Goal: Task Accomplishment & Management: Complete application form

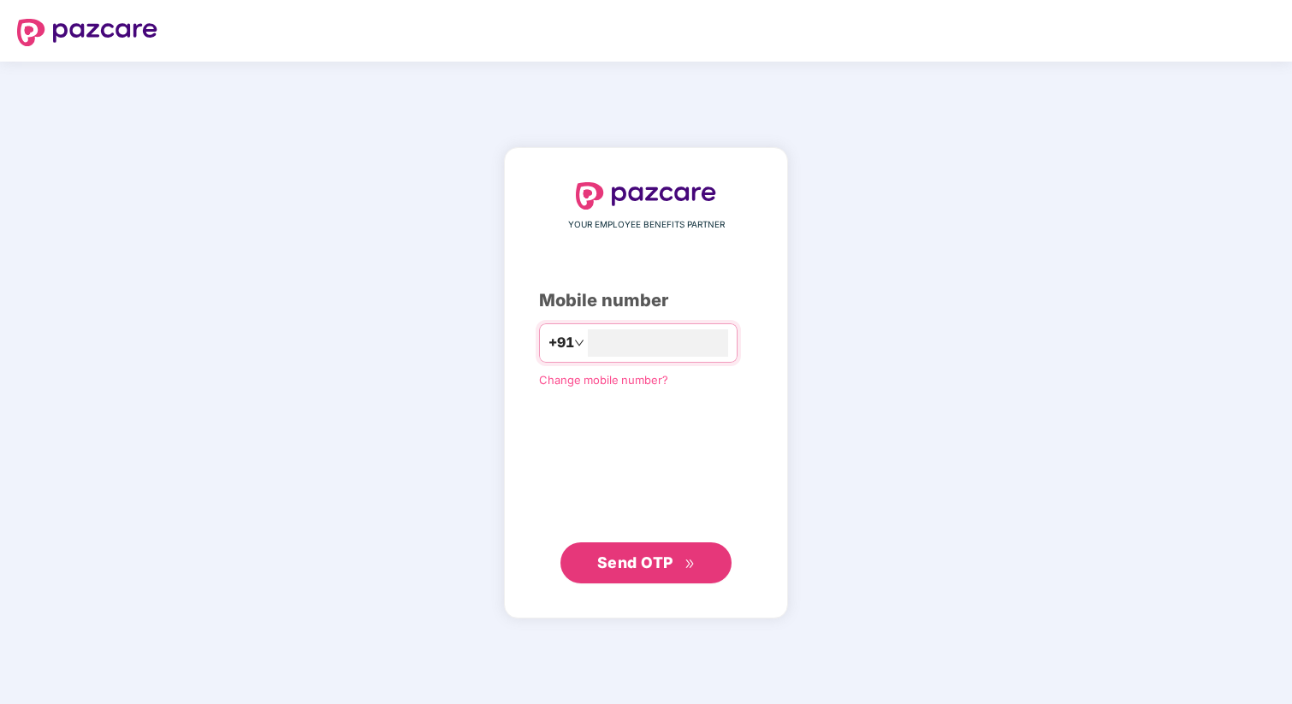
type input "**********"
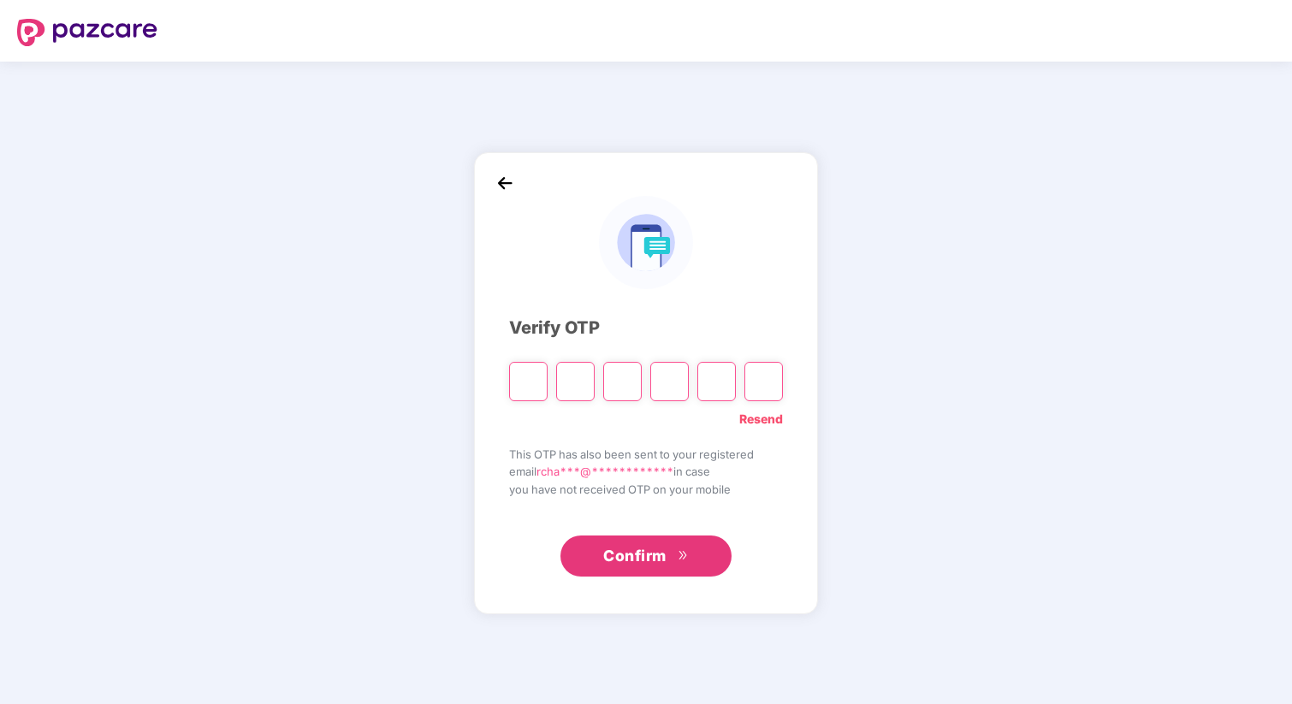
type input "*"
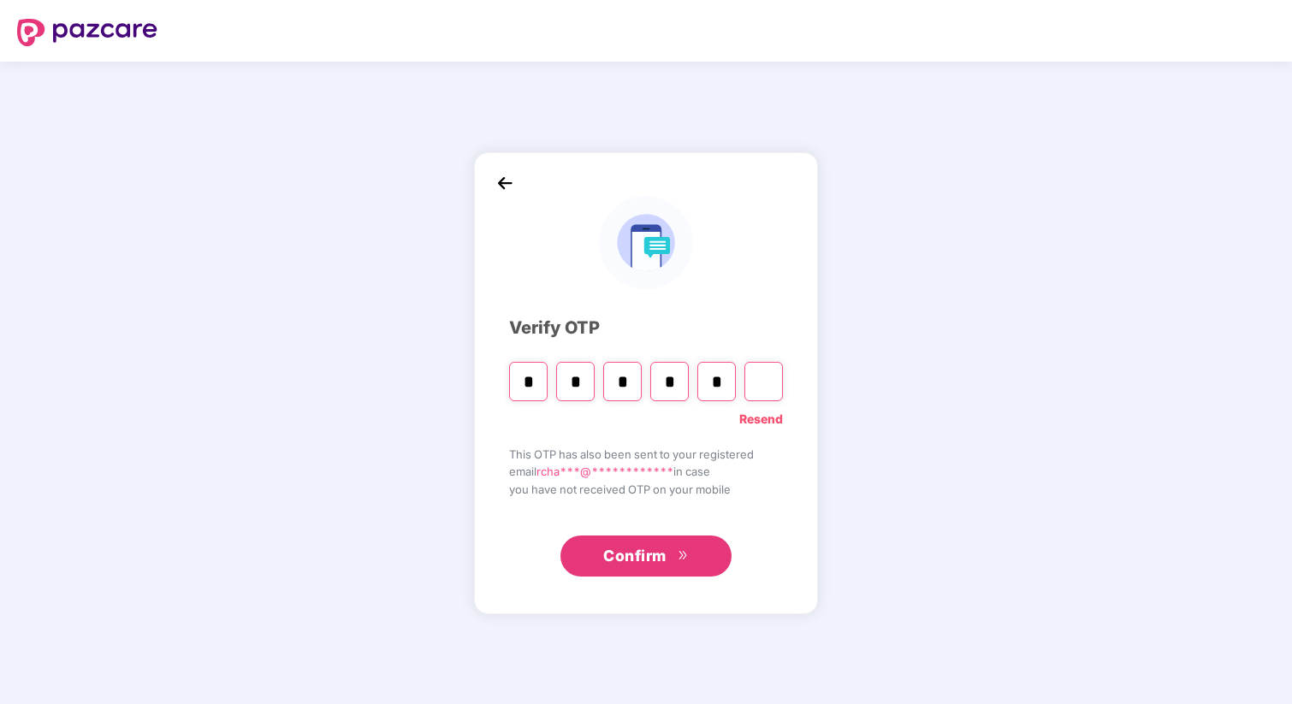
type input "*"
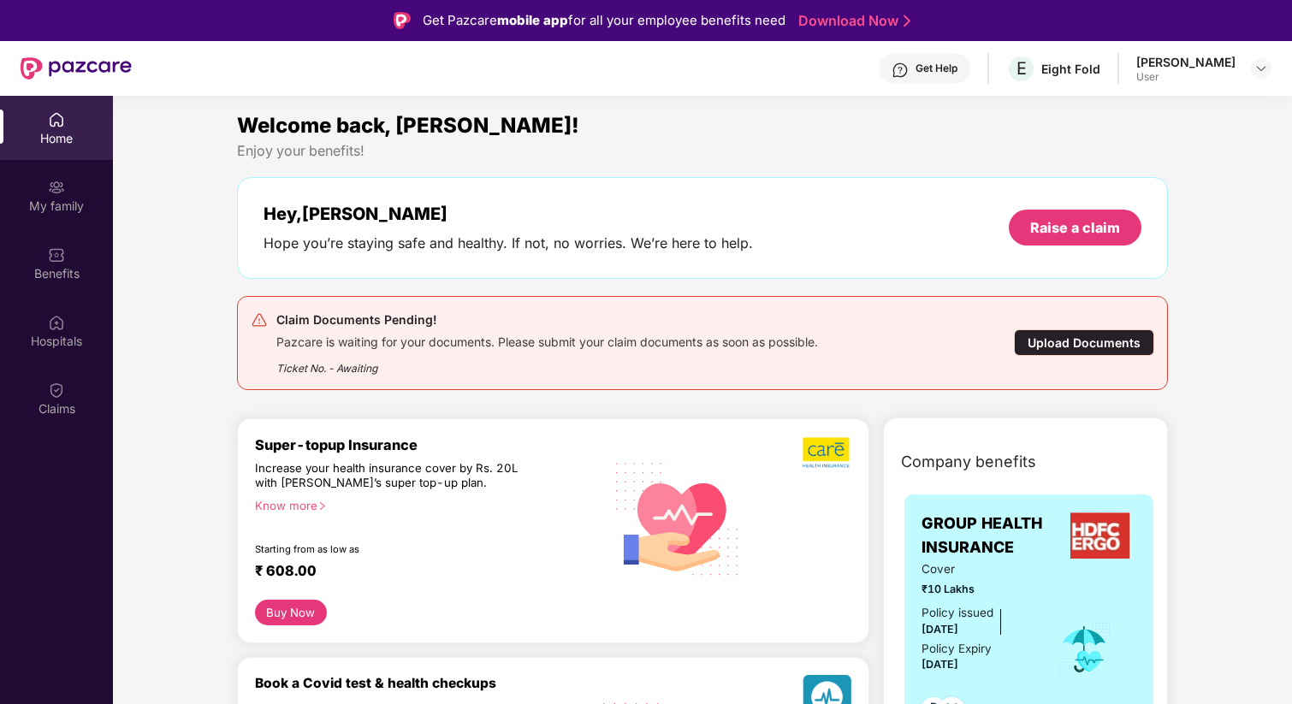
click at [1083, 345] on div "Upload Documents" at bounding box center [1084, 342] width 140 height 27
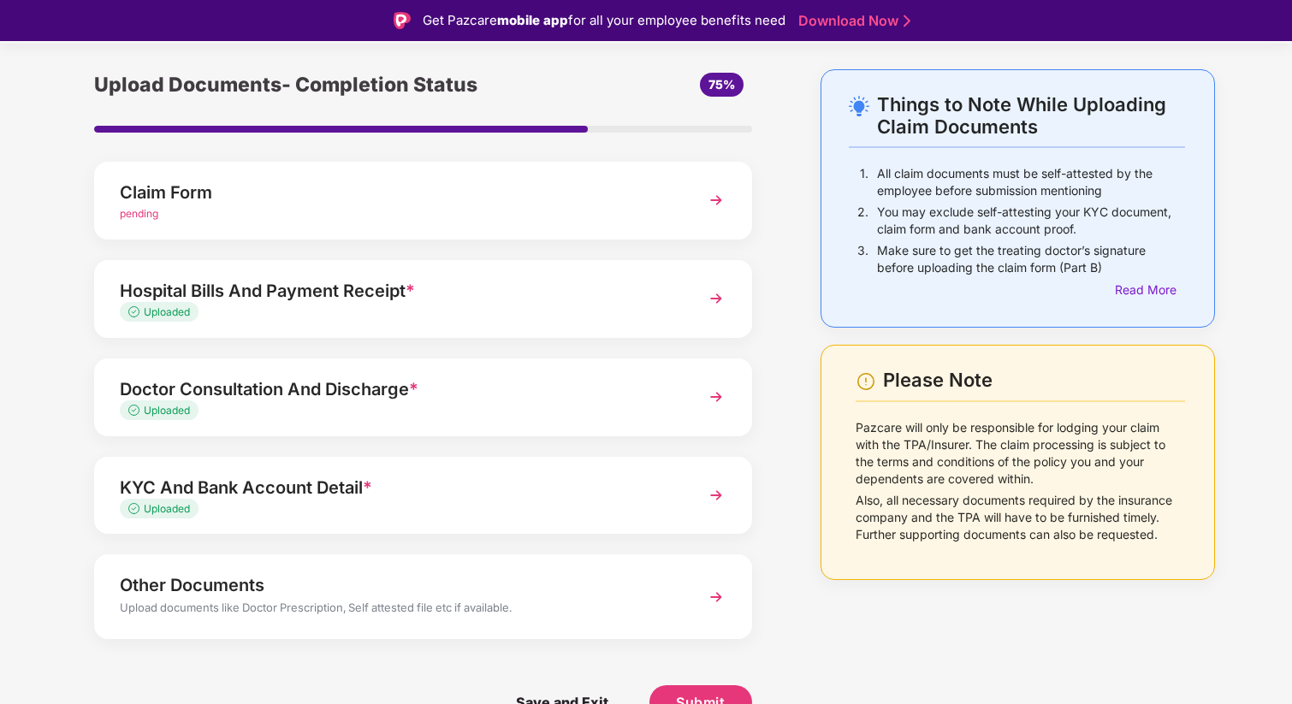
scroll to position [41, 0]
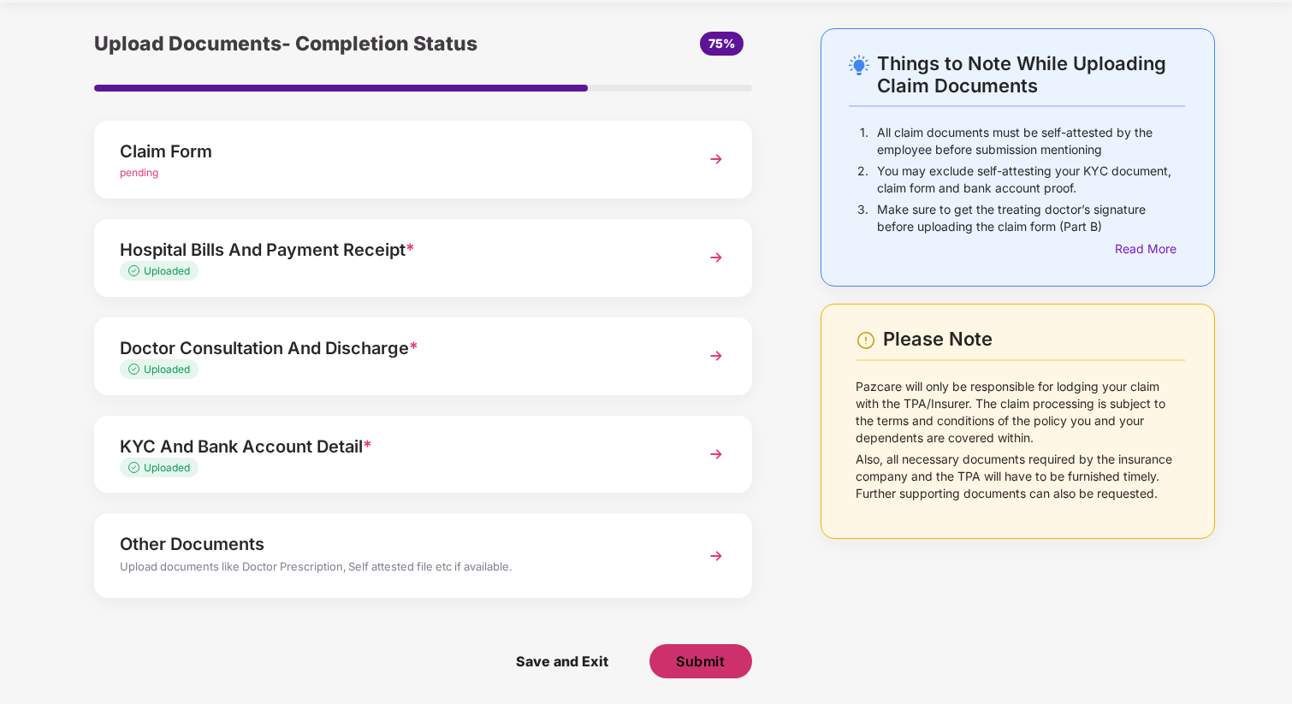
click at [704, 662] on span "Submit" at bounding box center [700, 661] width 49 height 19
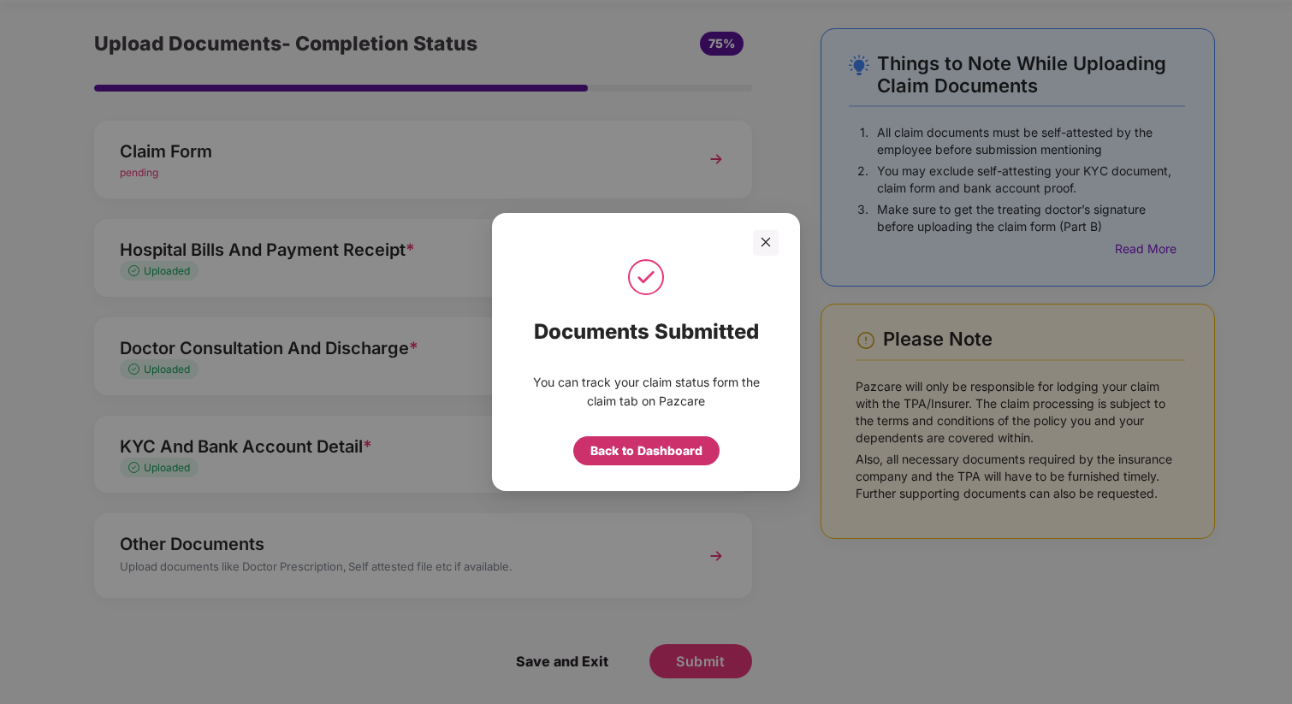
click at [662, 448] on div "Back to Dashboard" at bounding box center [646, 451] width 112 height 19
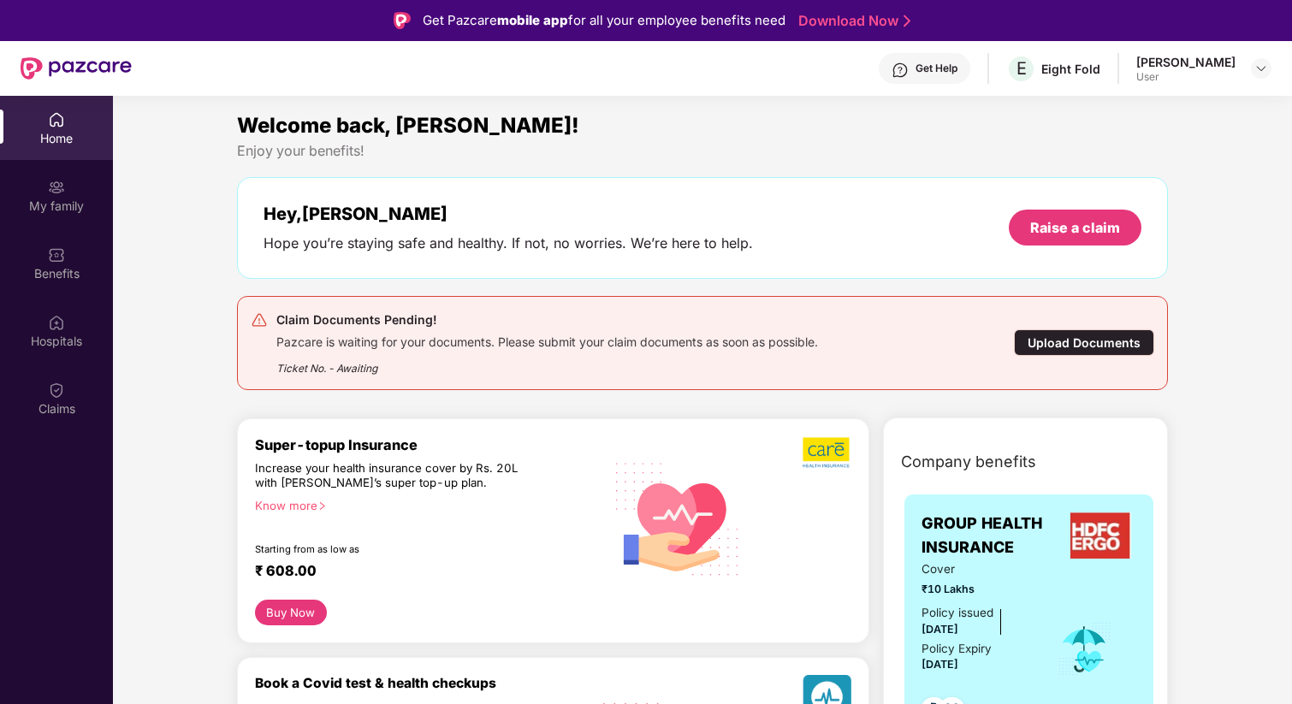
click at [1093, 343] on div "Upload Documents" at bounding box center [1084, 342] width 140 height 27
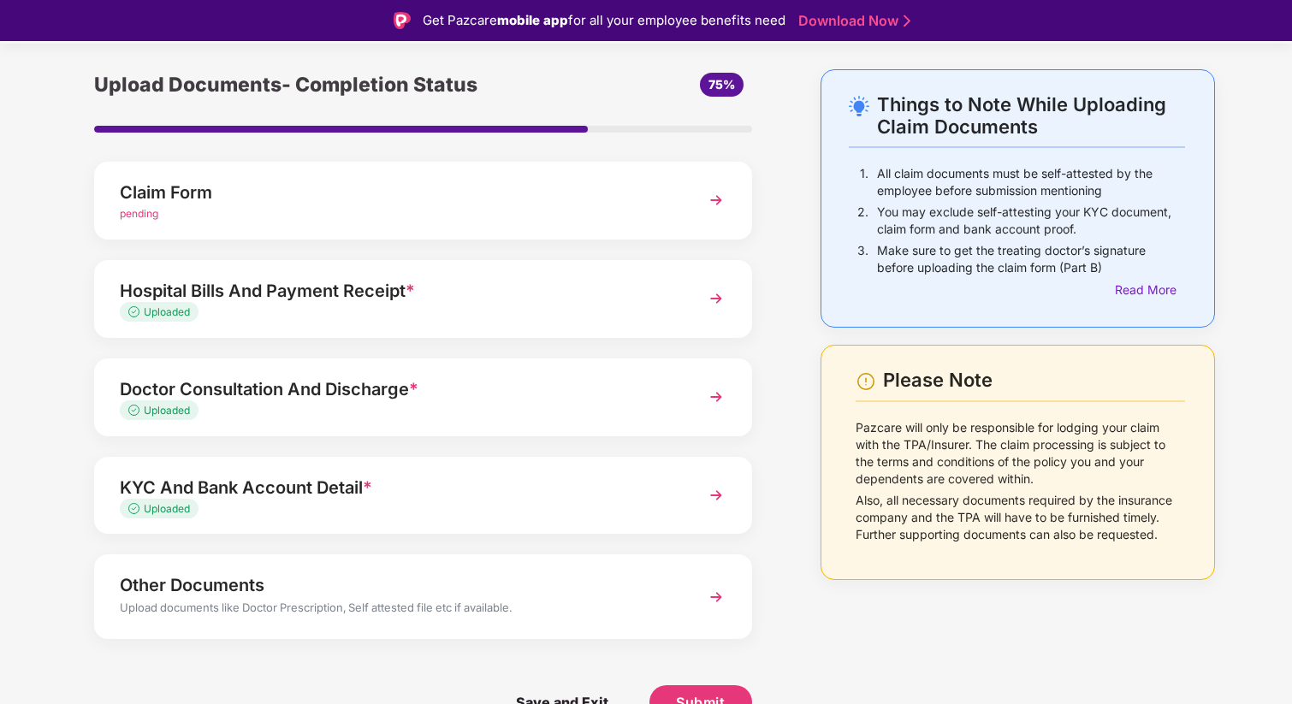
scroll to position [41, 0]
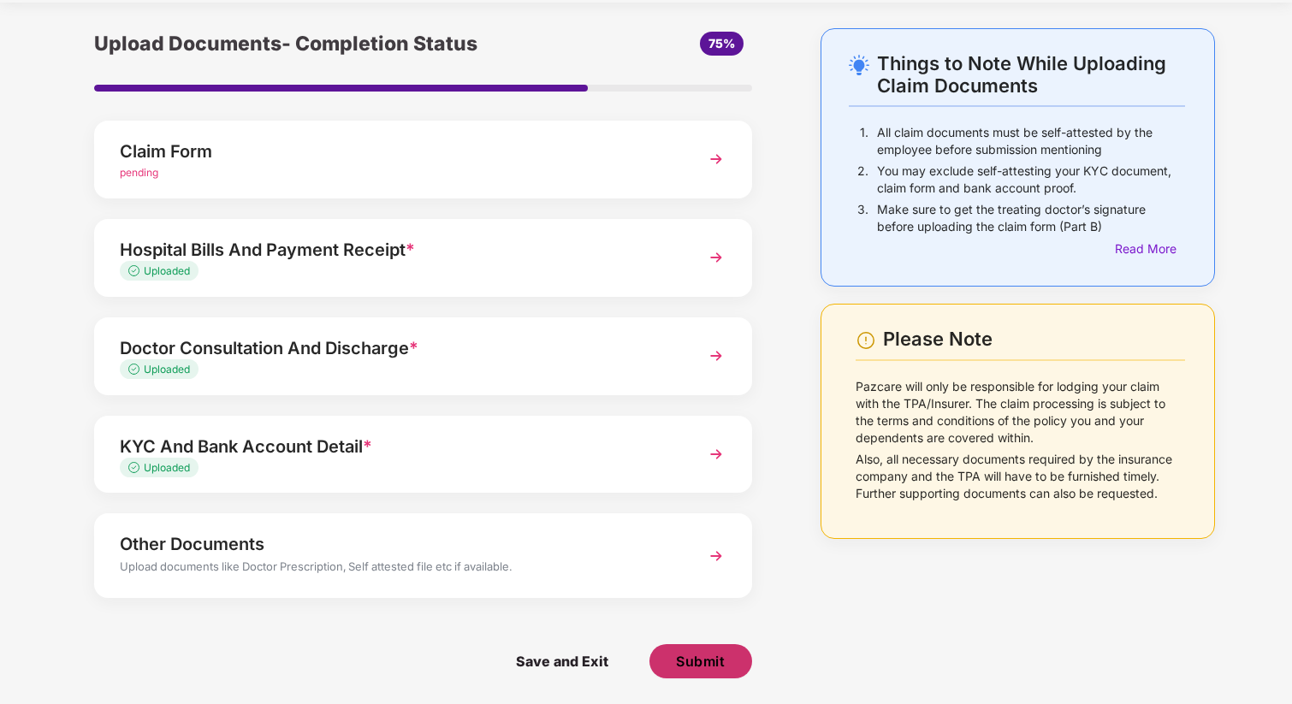
click at [713, 660] on span "Submit" at bounding box center [700, 661] width 49 height 19
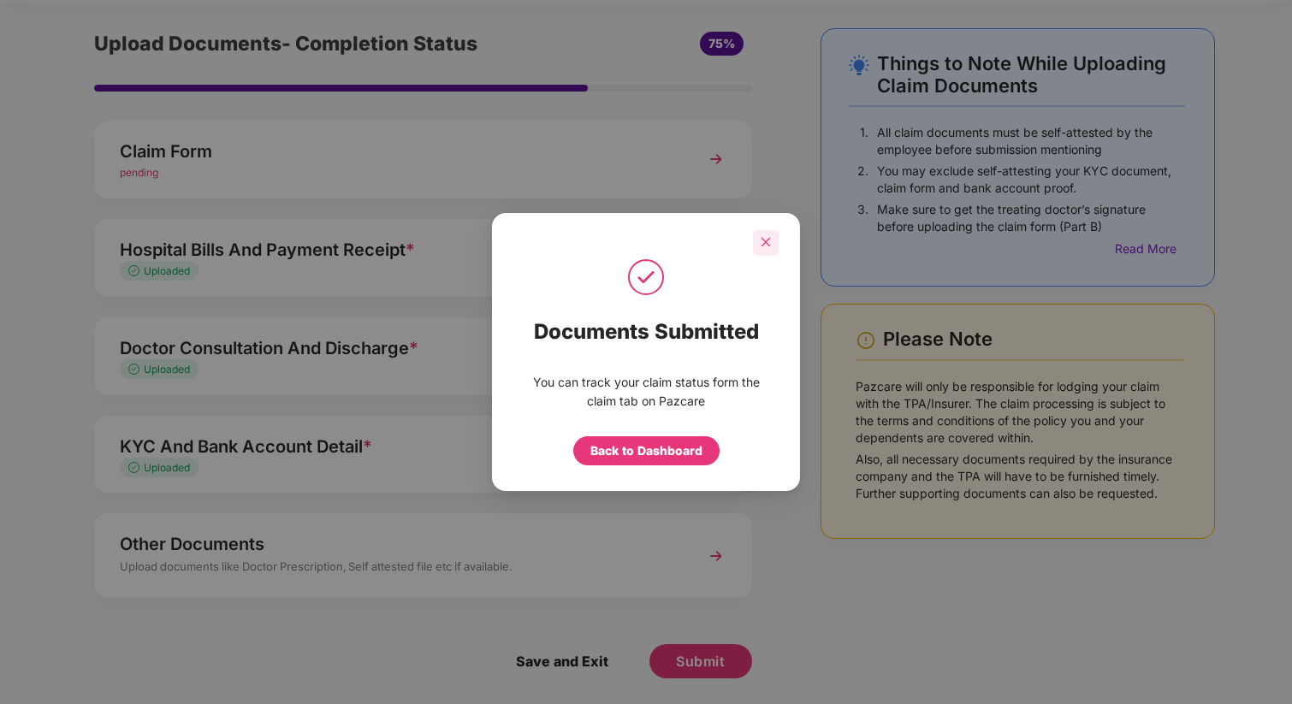
click at [769, 240] on icon "close" at bounding box center [766, 242] width 12 height 12
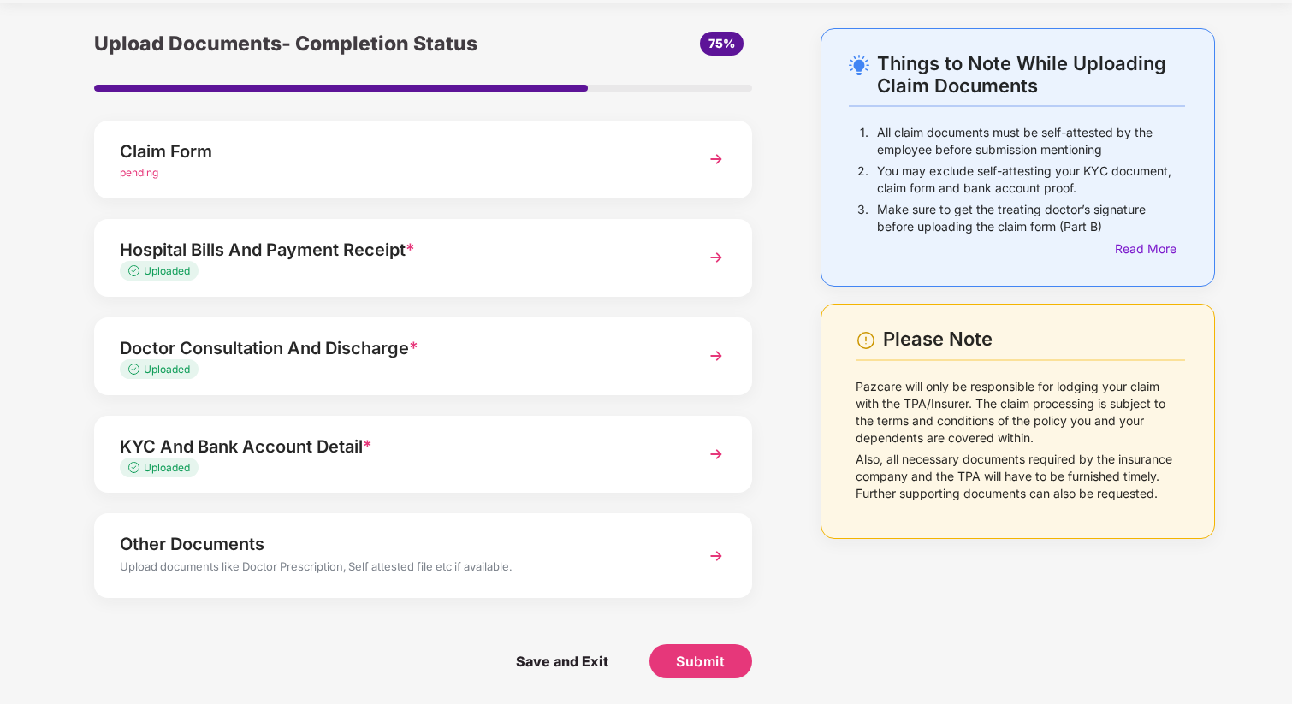
scroll to position [0, 0]
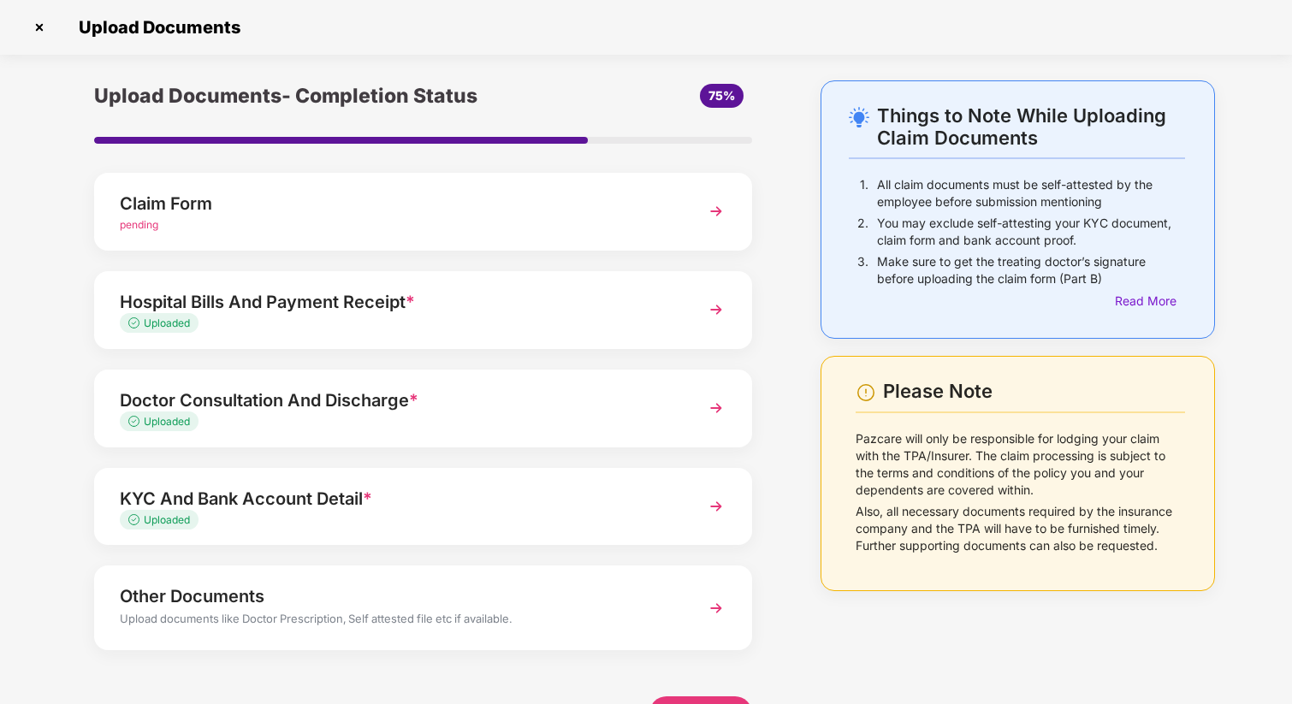
click at [36, 24] on img at bounding box center [39, 27] width 27 height 27
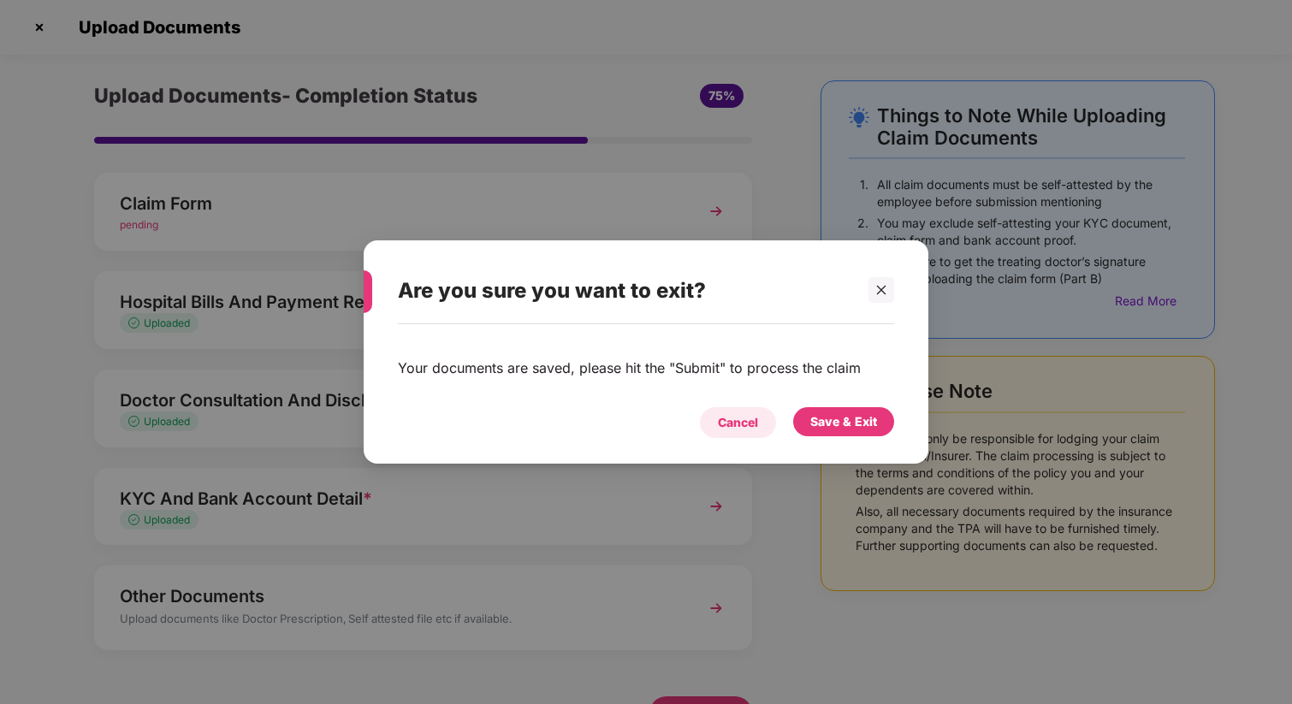
click at [720, 426] on div "Cancel" at bounding box center [738, 422] width 40 height 19
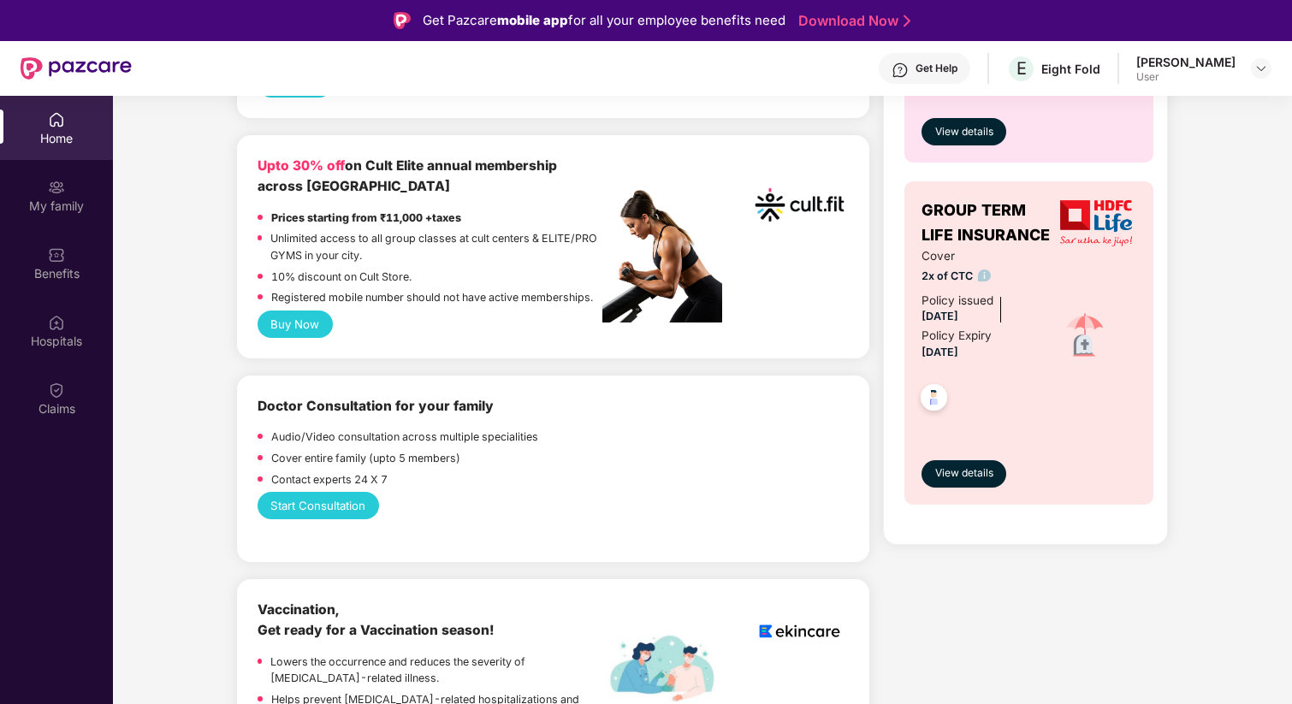
scroll to position [914, 0]
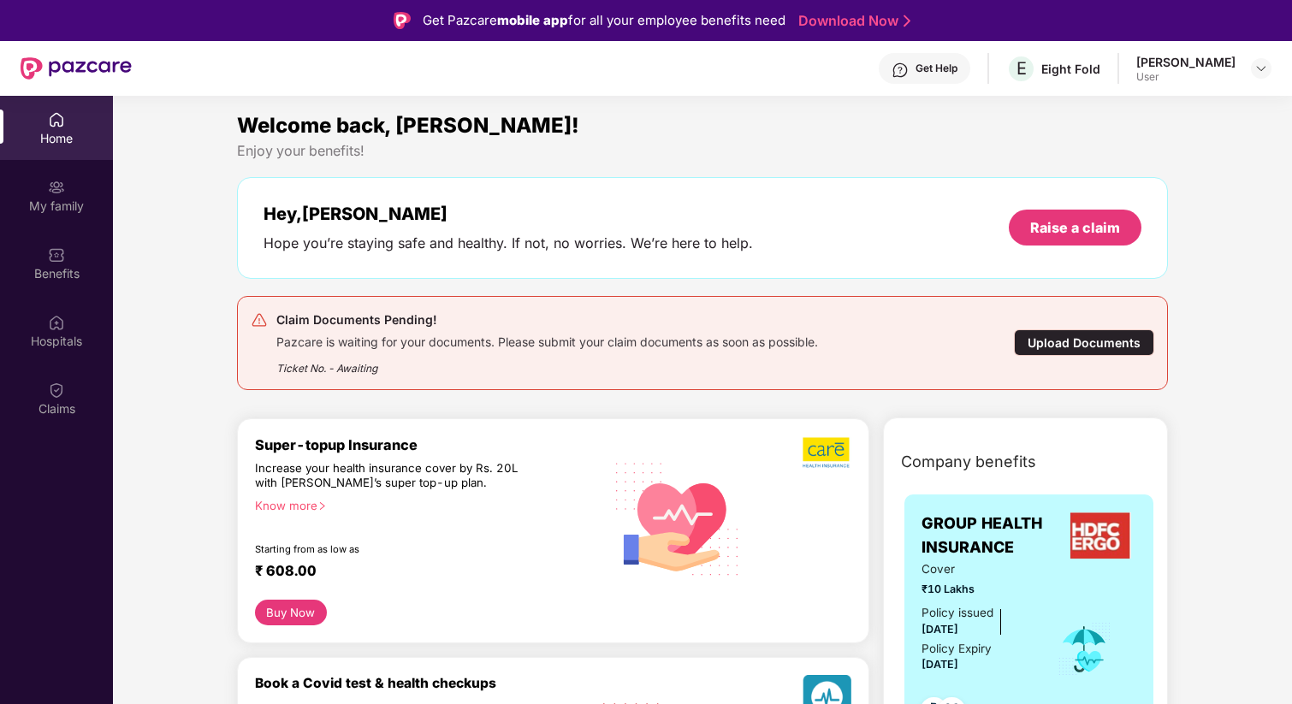
click at [1075, 347] on div "Upload Documents" at bounding box center [1084, 342] width 140 height 27
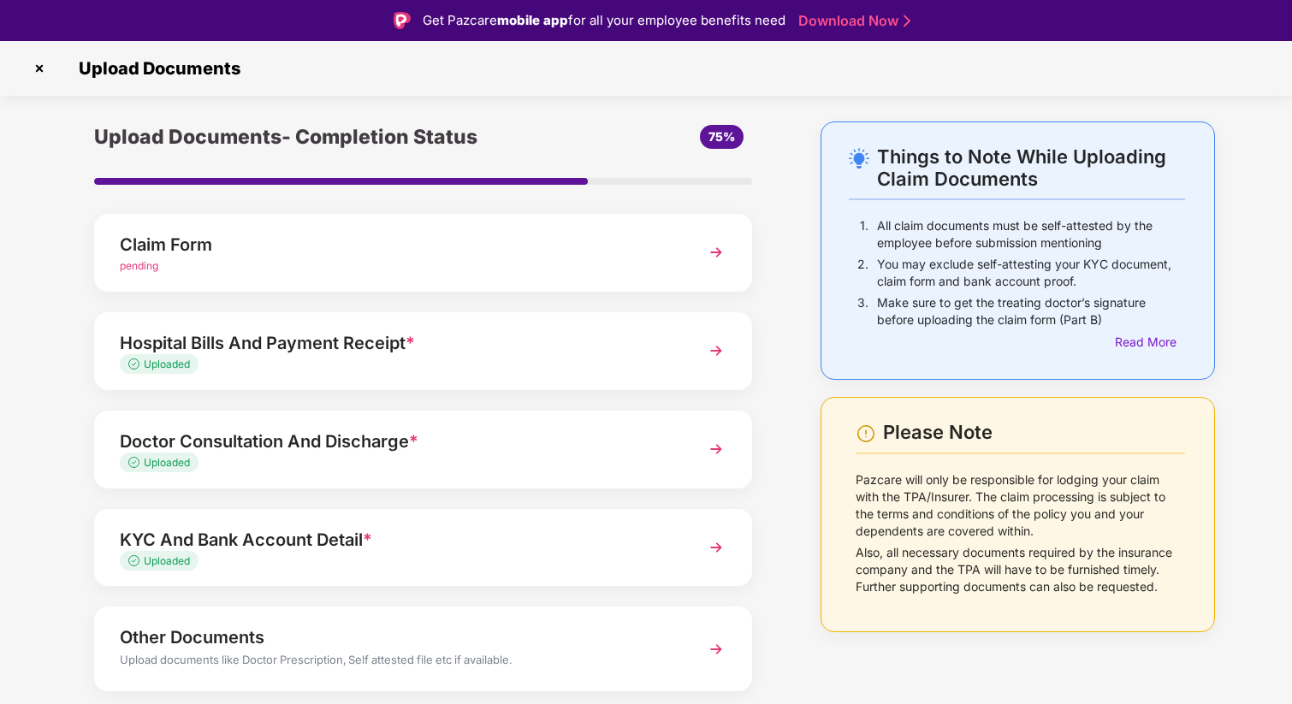
click at [490, 356] on div "Hospital Bills And Payment Receipt *" at bounding box center [398, 342] width 556 height 27
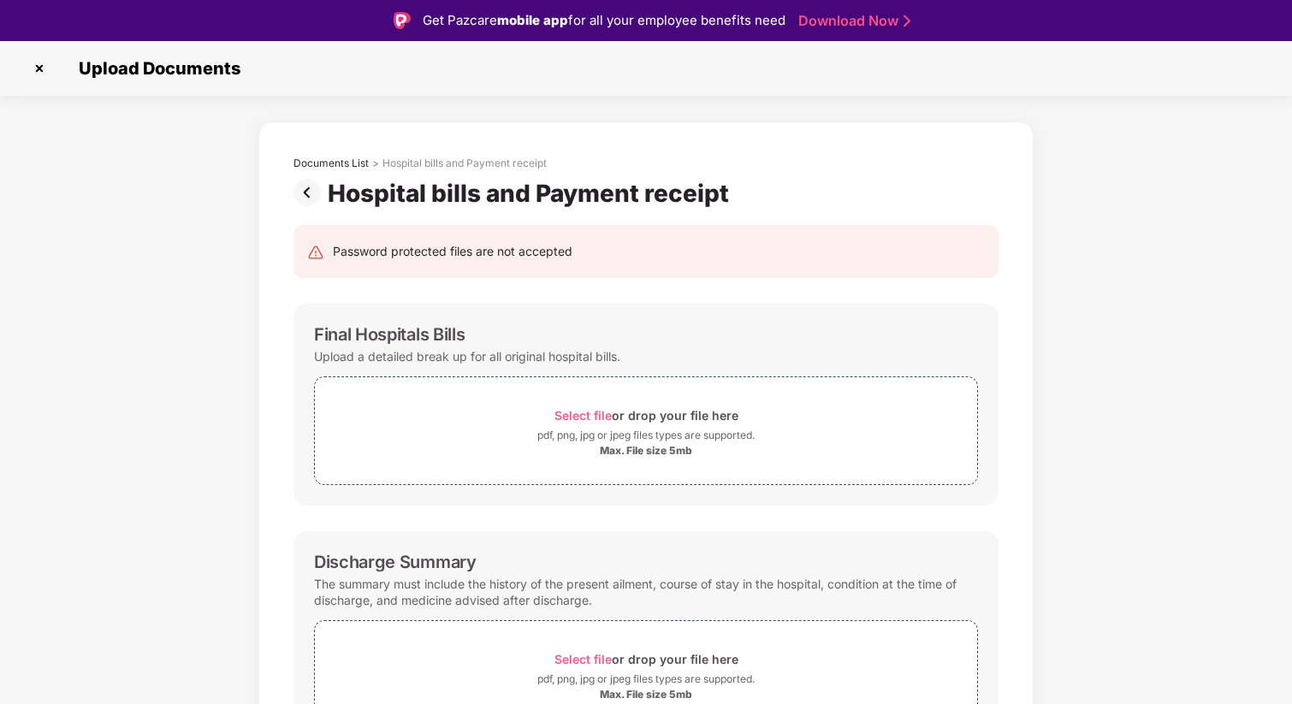
click at [38, 72] on img at bounding box center [39, 68] width 27 height 27
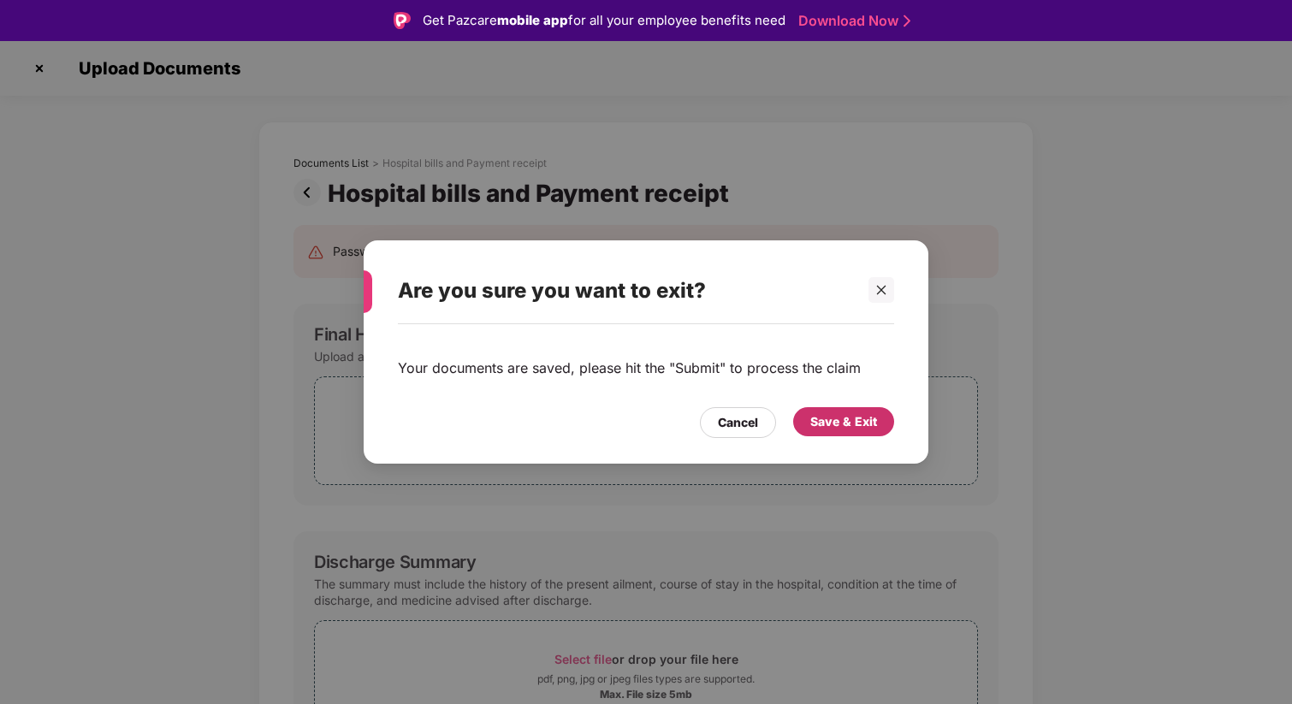
click at [830, 426] on div "Save & Exit" at bounding box center [843, 421] width 67 height 19
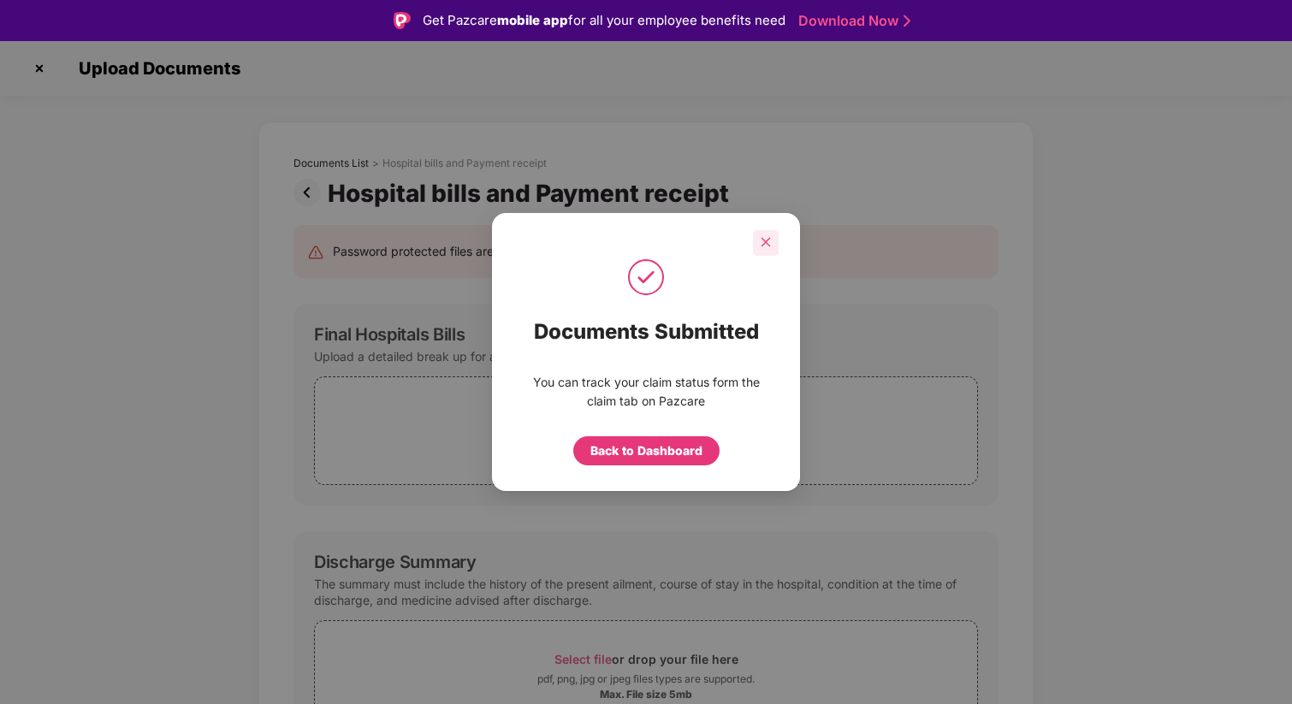
click at [774, 235] on div at bounding box center [766, 243] width 26 height 26
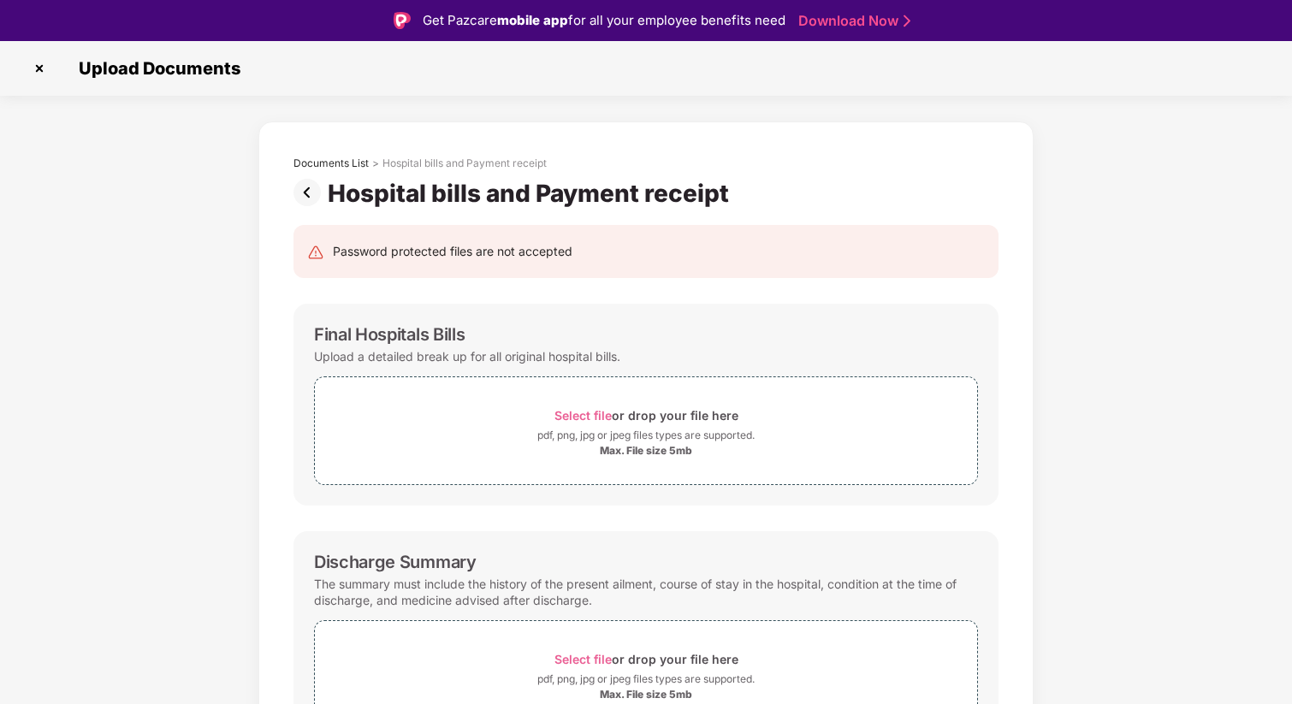
click at [40, 67] on img at bounding box center [39, 68] width 27 height 27
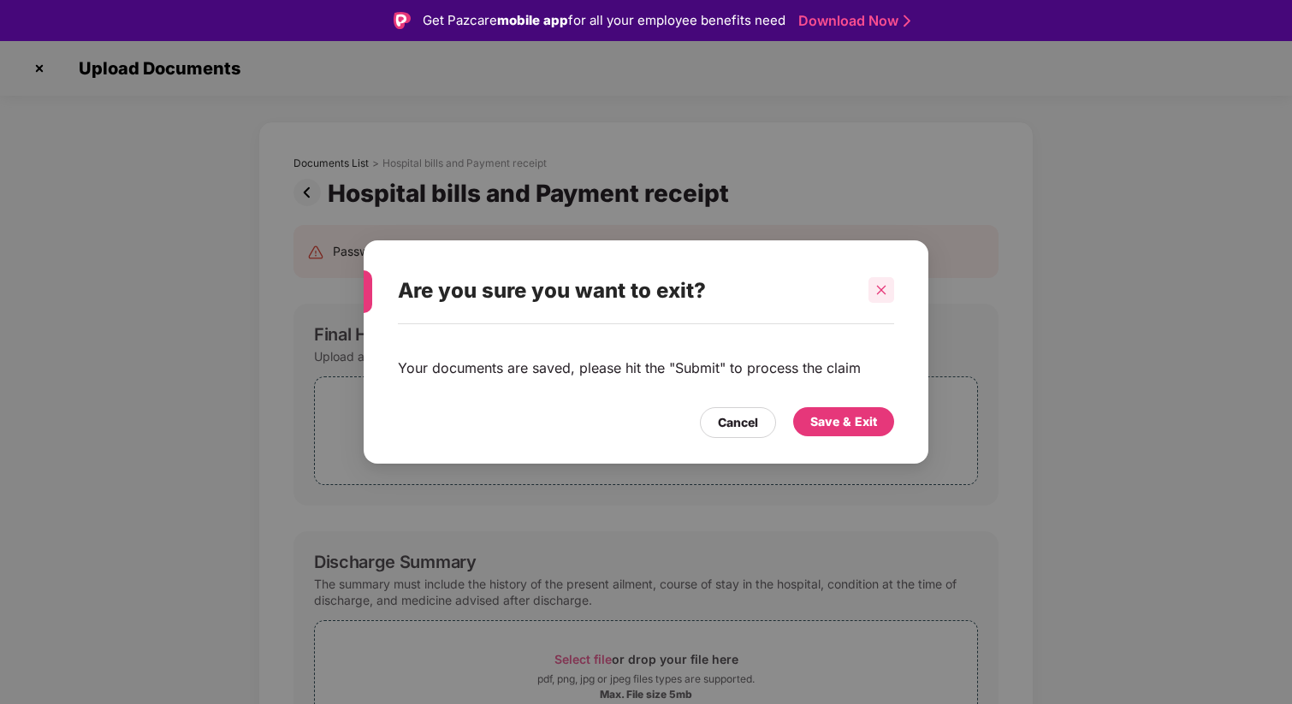
click at [869, 291] on div at bounding box center [882, 290] width 26 height 26
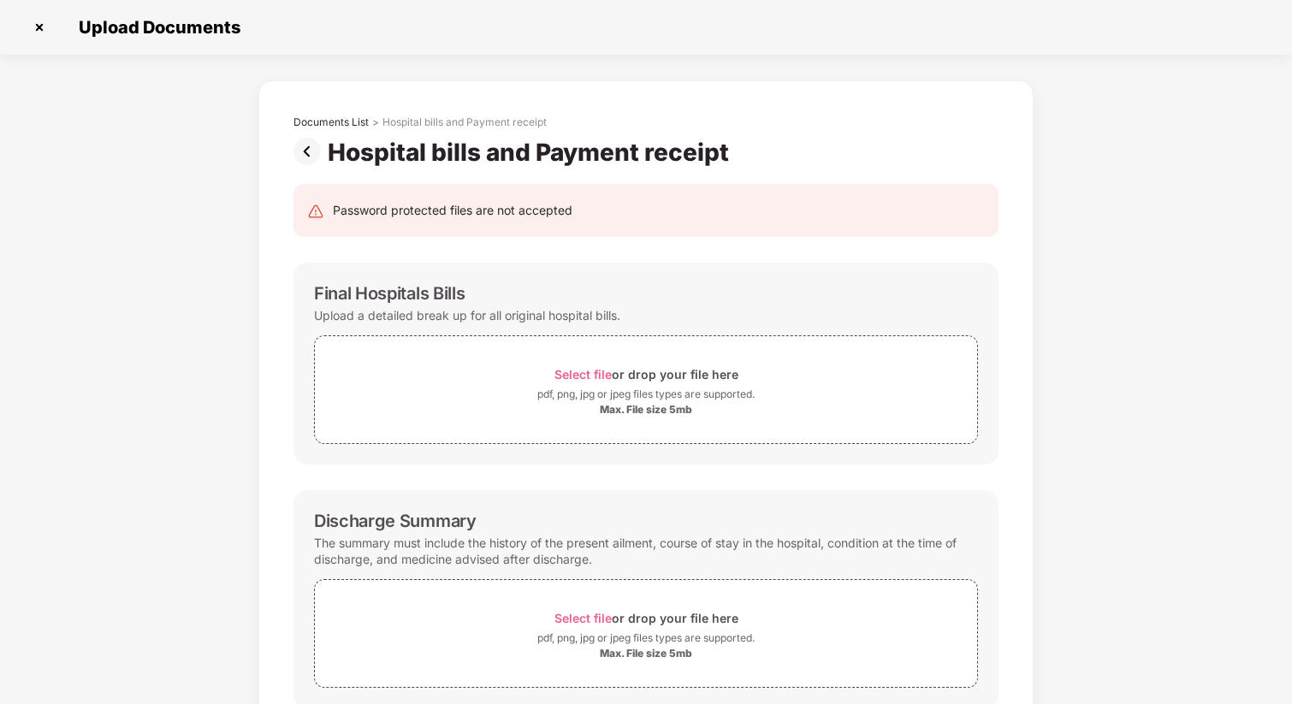
click at [306, 147] on img at bounding box center [311, 151] width 34 height 27
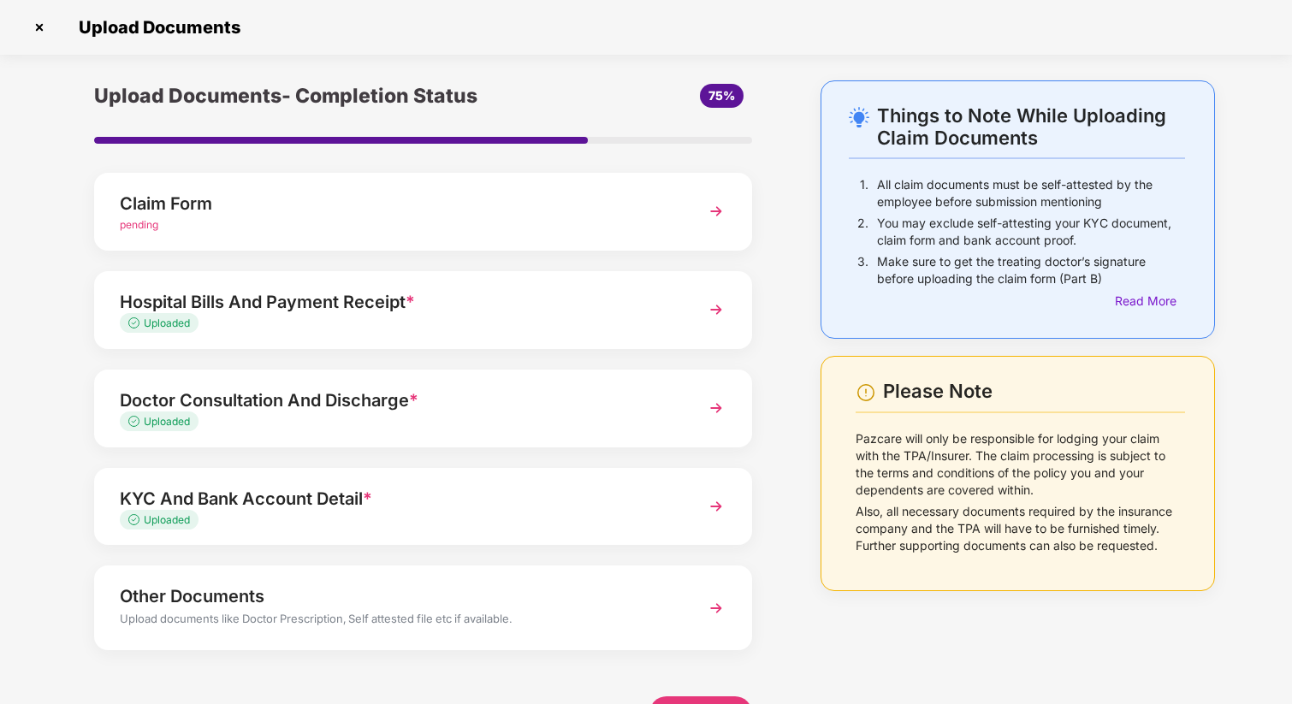
scroll to position [52, 0]
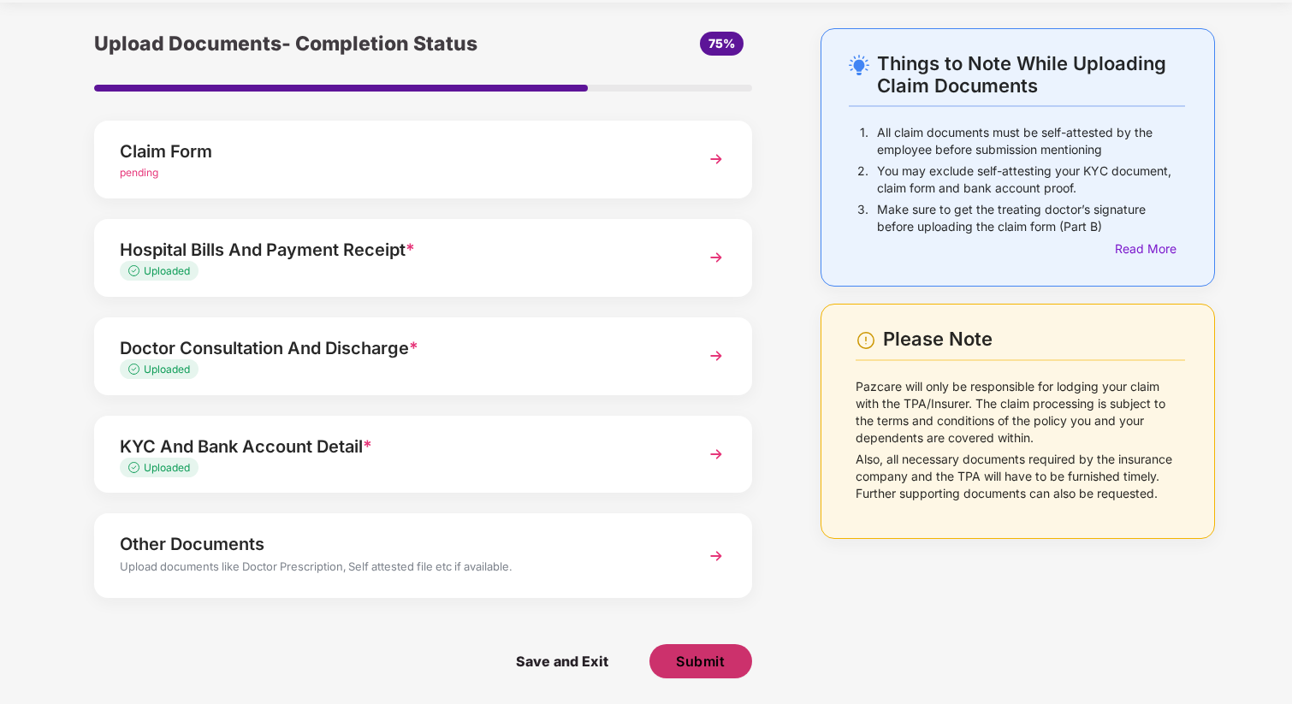
click at [718, 669] on span "Submit" at bounding box center [700, 661] width 49 height 19
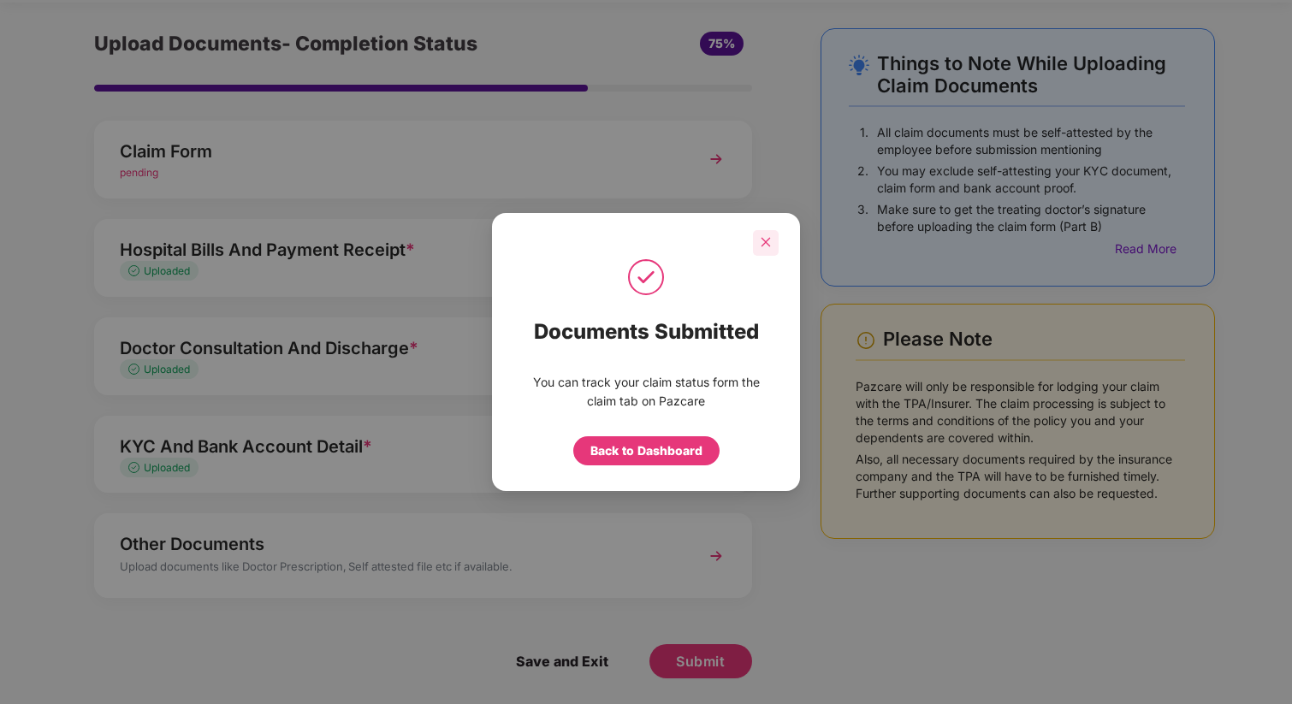
click at [769, 242] on icon "close" at bounding box center [766, 242] width 12 height 12
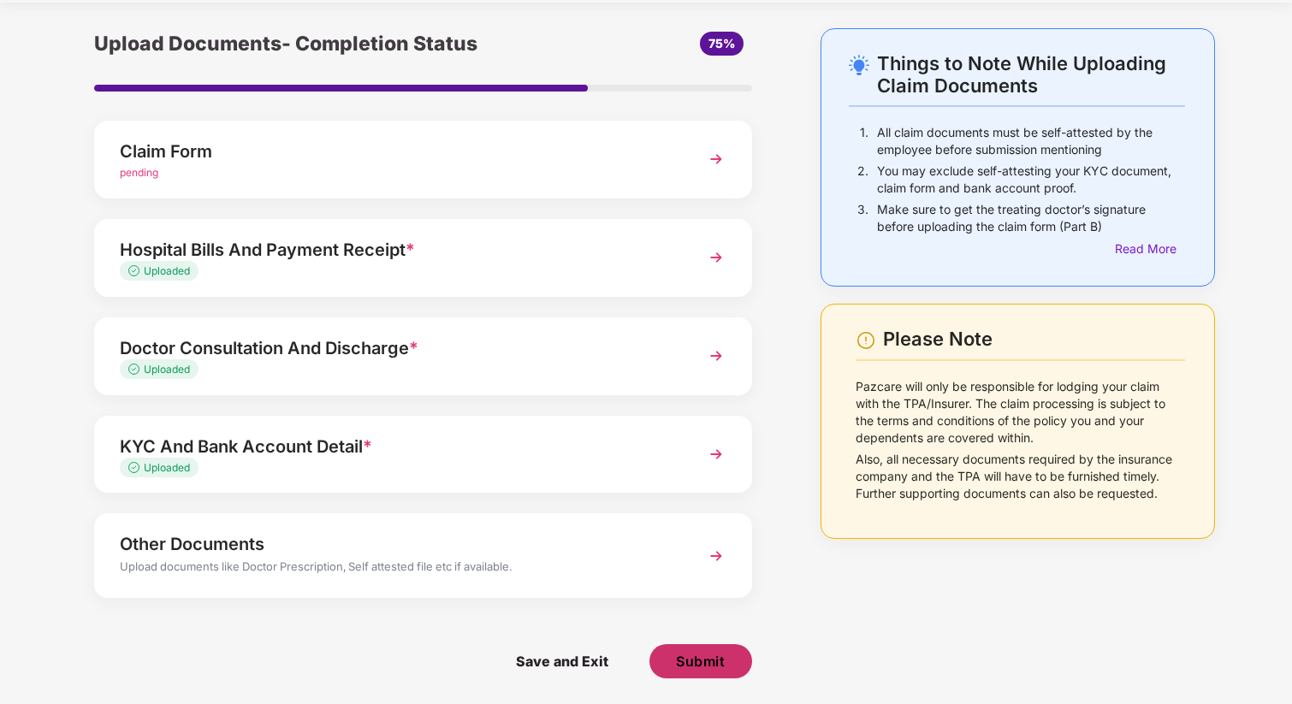
click at [687, 671] on button "Submit" at bounding box center [701, 661] width 103 height 34
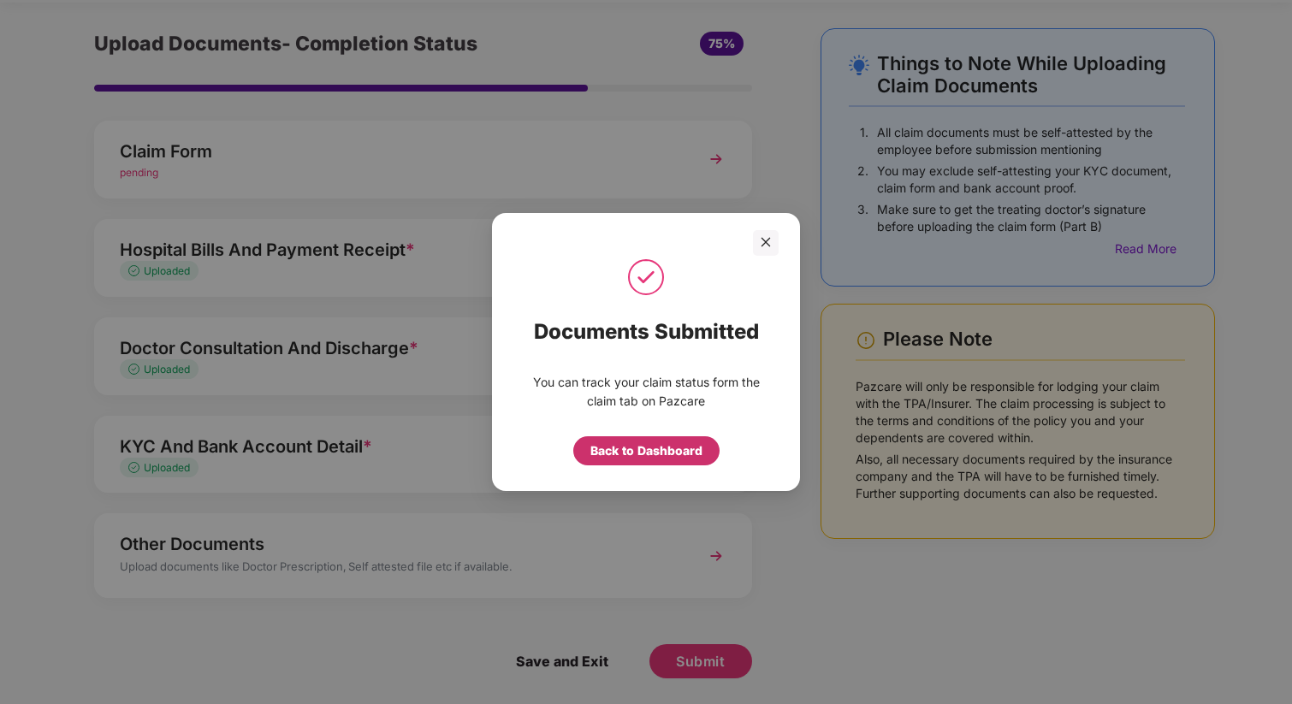
click at [662, 454] on div "Back to Dashboard" at bounding box center [646, 451] width 112 height 19
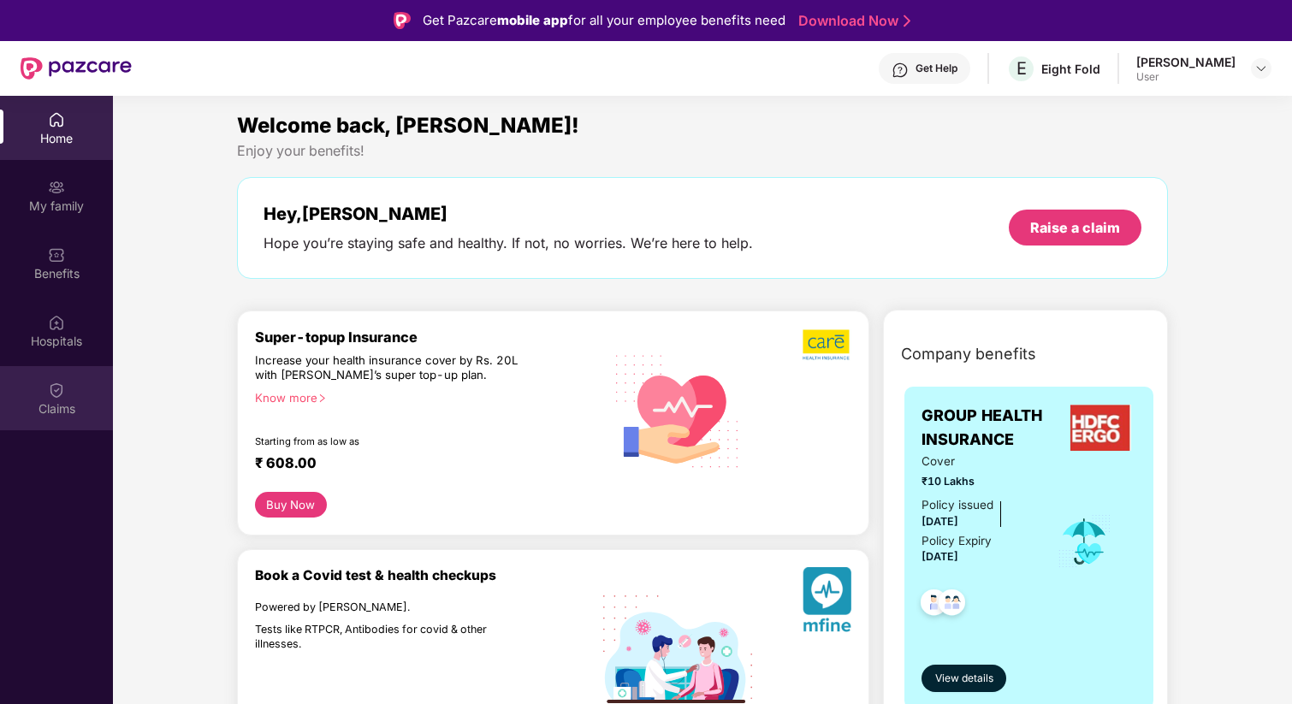
click at [63, 401] on div "Claims" at bounding box center [56, 409] width 113 height 17
